Goal: Navigation & Orientation: Find specific page/section

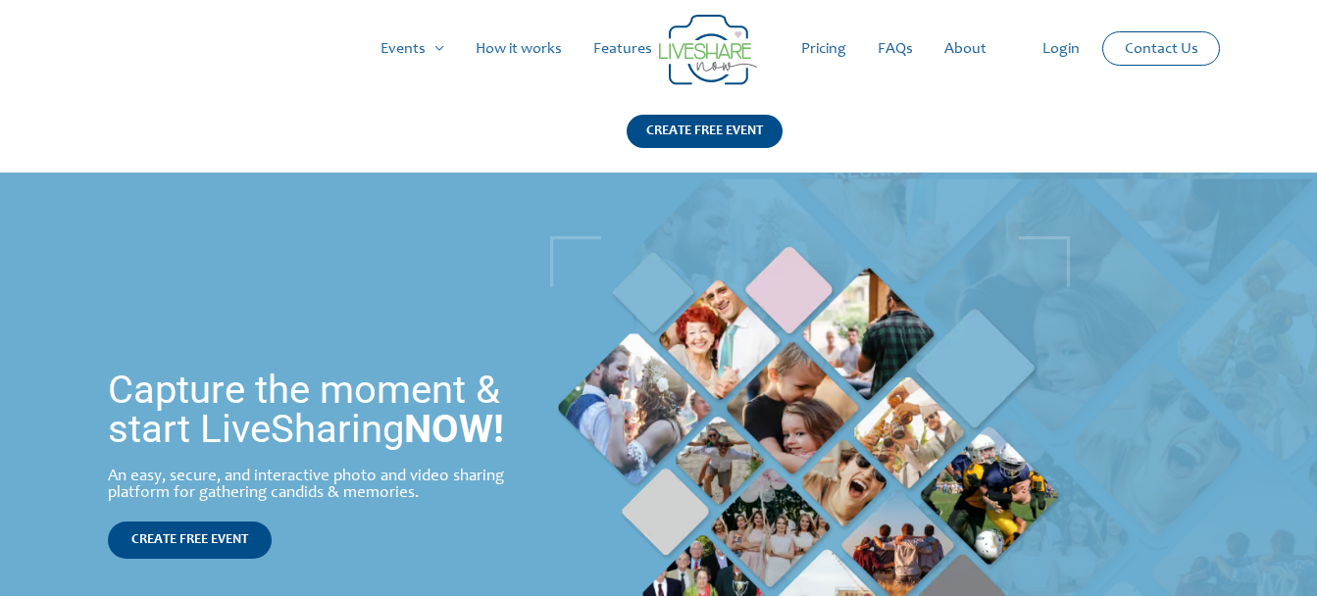
click at [1061, 51] on link "Login" at bounding box center [1061, 49] width 69 height 63
click at [1075, 45] on link "Login" at bounding box center [1061, 49] width 69 height 63
click at [1060, 49] on link "Login" at bounding box center [1061, 49] width 69 height 63
click at [1058, 47] on link "Login" at bounding box center [1061, 49] width 69 height 63
click at [1056, 49] on link "Login" at bounding box center [1061, 49] width 69 height 63
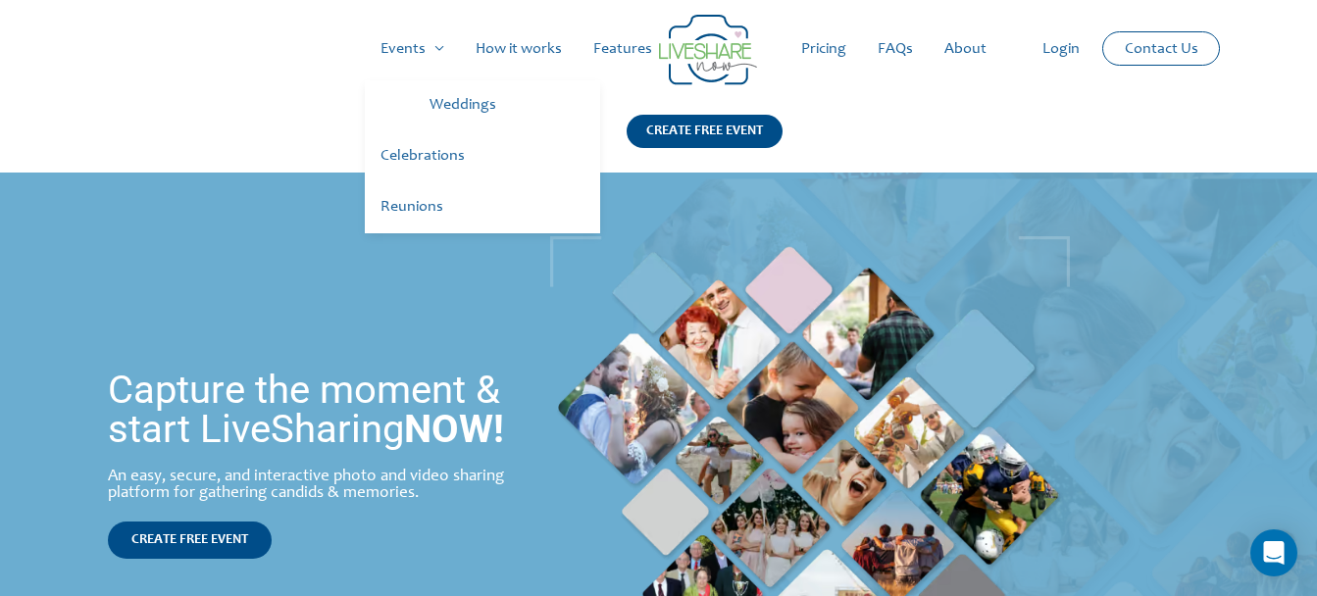
click at [434, 155] on link "Celebrations" at bounding box center [482, 156] width 235 height 51
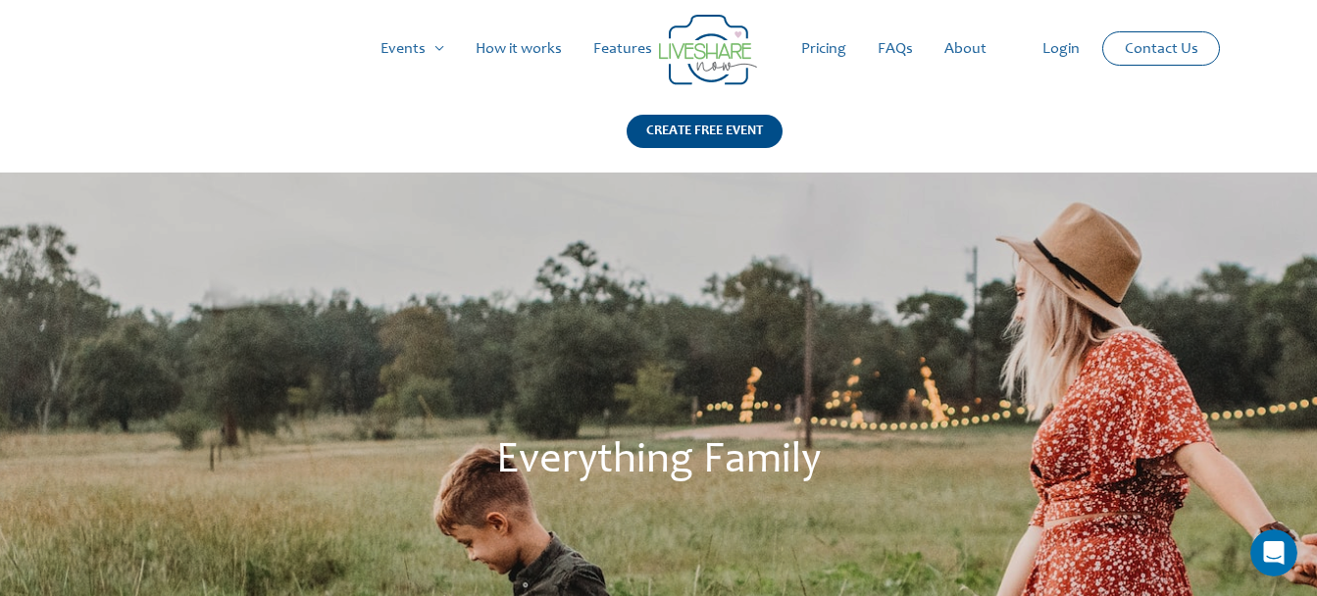
click at [1071, 50] on link "Login" at bounding box center [1061, 49] width 69 height 63
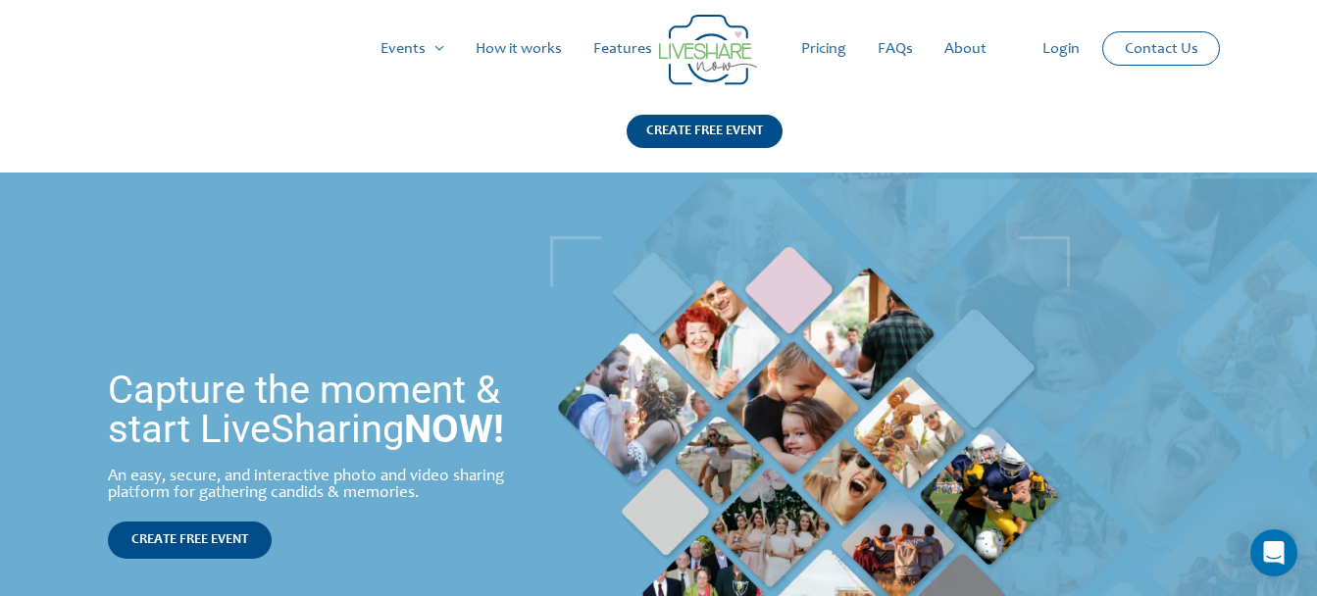
click at [1062, 55] on link "Login" at bounding box center [1061, 49] width 69 height 63
drag, startPoint x: 0, startPoint y: 0, endPoint x: 1069, endPoint y: 50, distance: 1070.5
click at [1069, 50] on link "Login" at bounding box center [1061, 49] width 69 height 63
click at [1061, 55] on link "Login" at bounding box center [1061, 49] width 69 height 63
